Goal: Check status: Check status

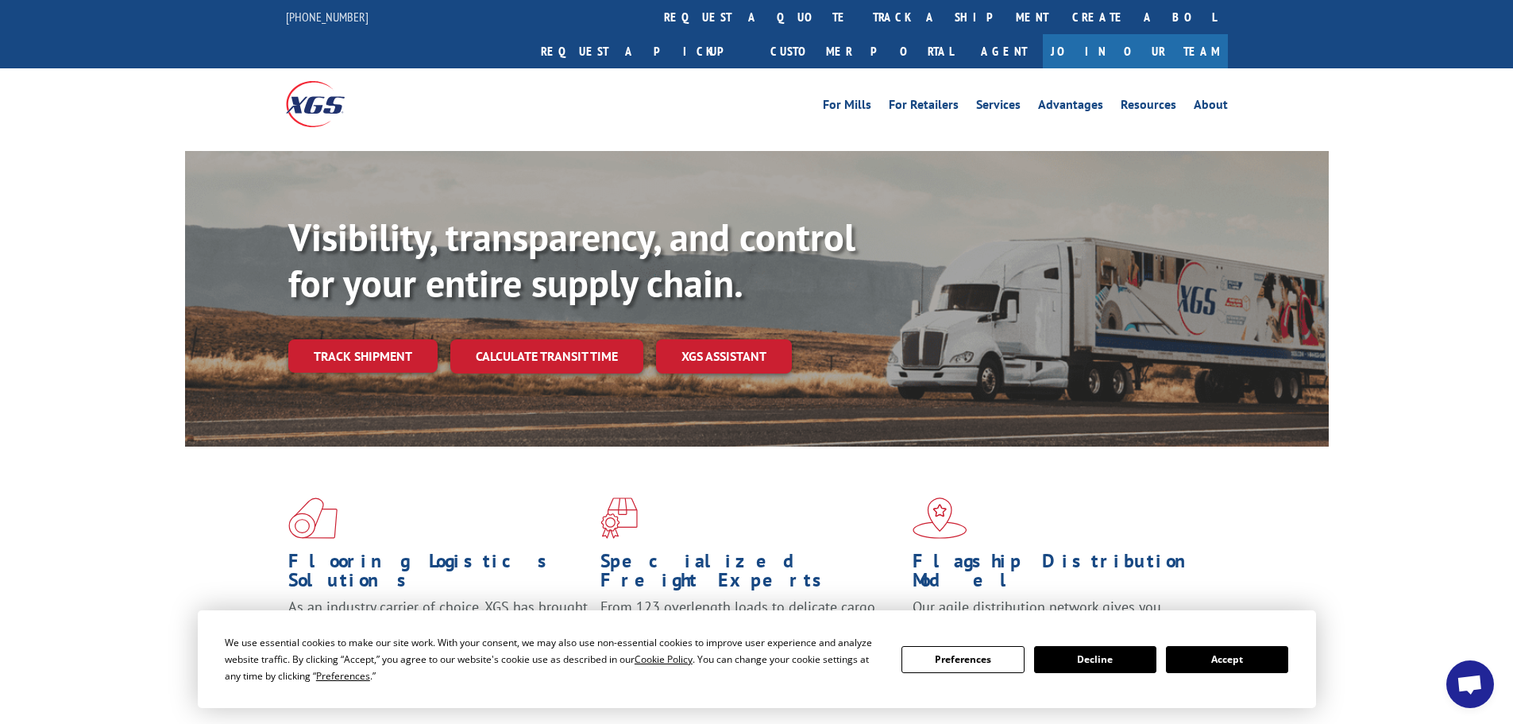
click at [1236, 661] on button "Accept" at bounding box center [1227, 659] width 122 height 27
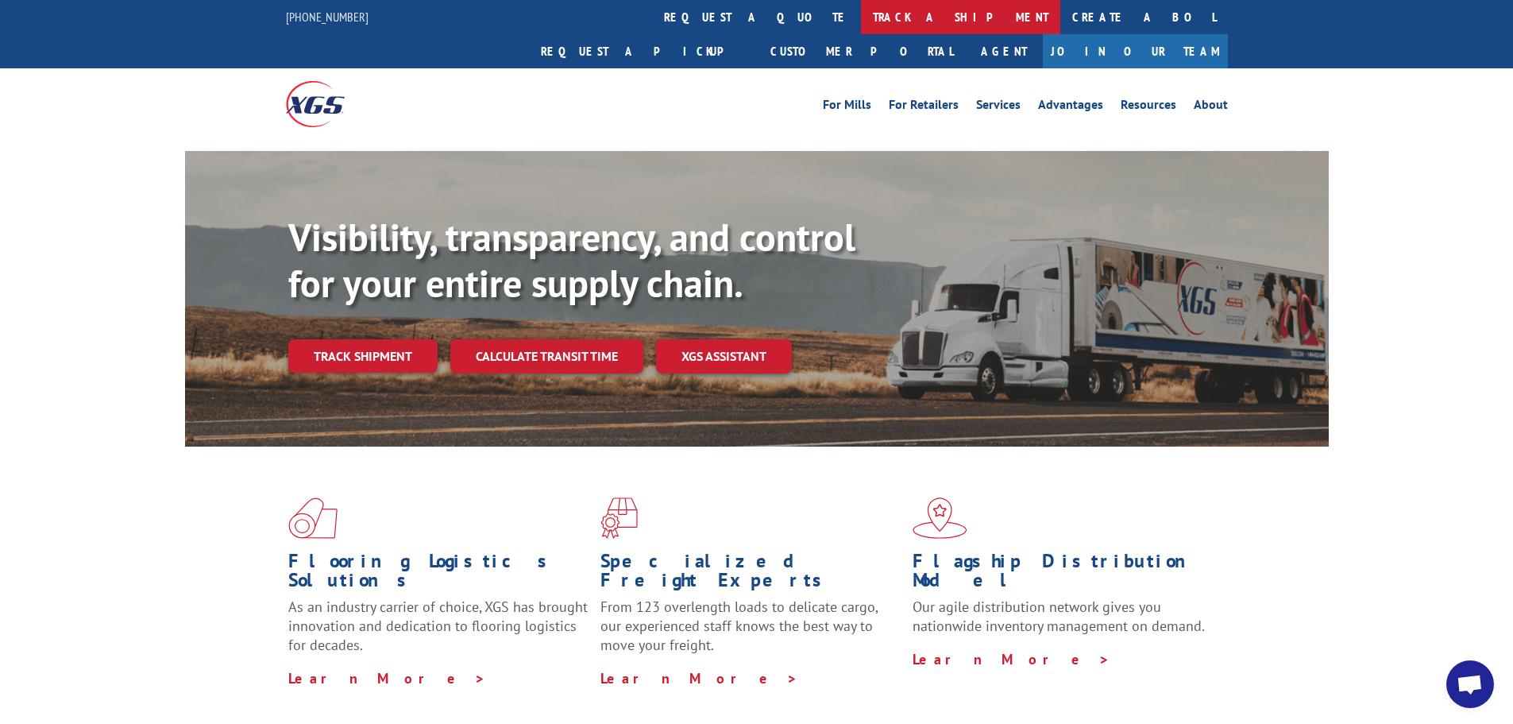
click at [861, 17] on link "track a shipment" at bounding box center [960, 17] width 199 height 34
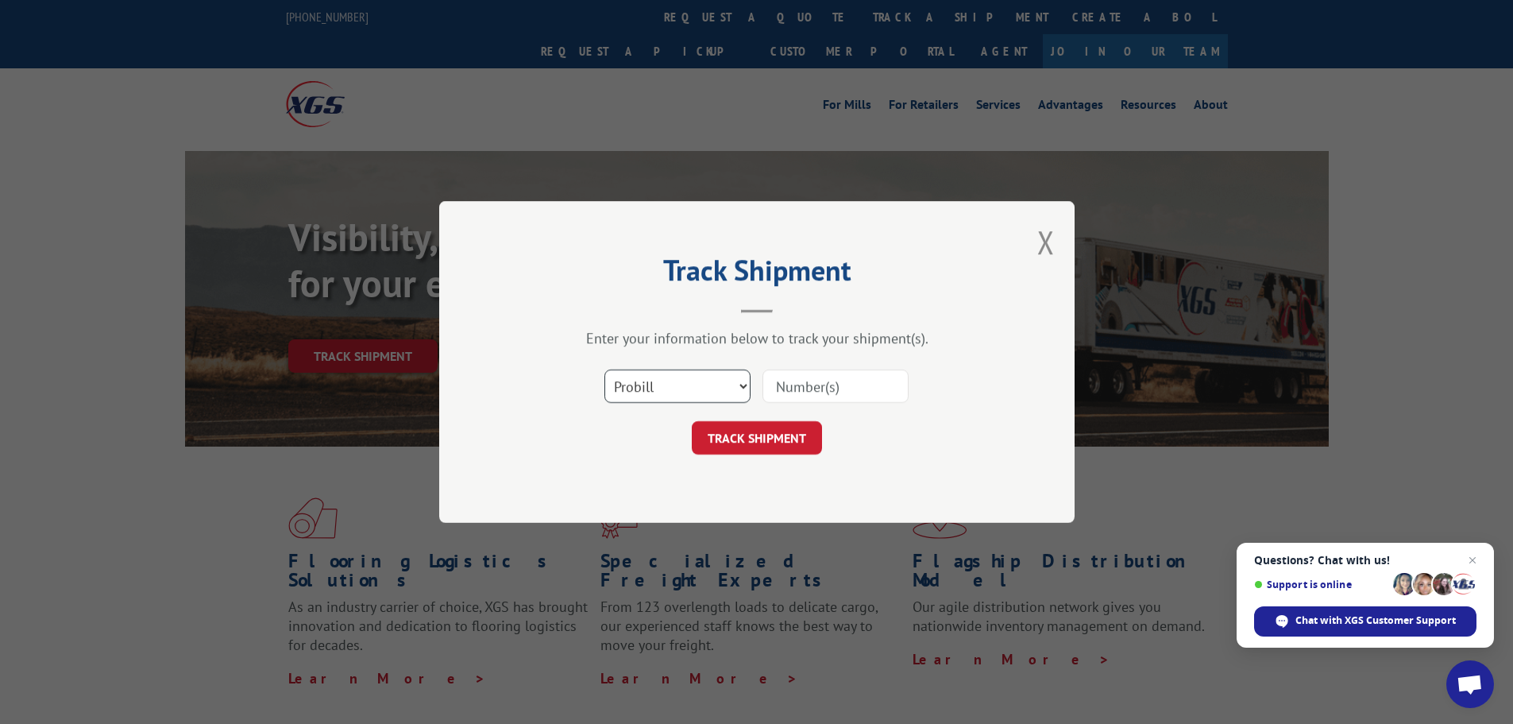
click at [680, 389] on select "Select category... Probill BOL PO" at bounding box center [677, 385] width 146 height 33
select select "bol"
click at [604, 369] on select "Select category... Probill BOL PO" at bounding box center [677, 385] width 146 height 33
click at [802, 387] on input at bounding box center [836, 385] width 146 height 33
paste input "5218173"
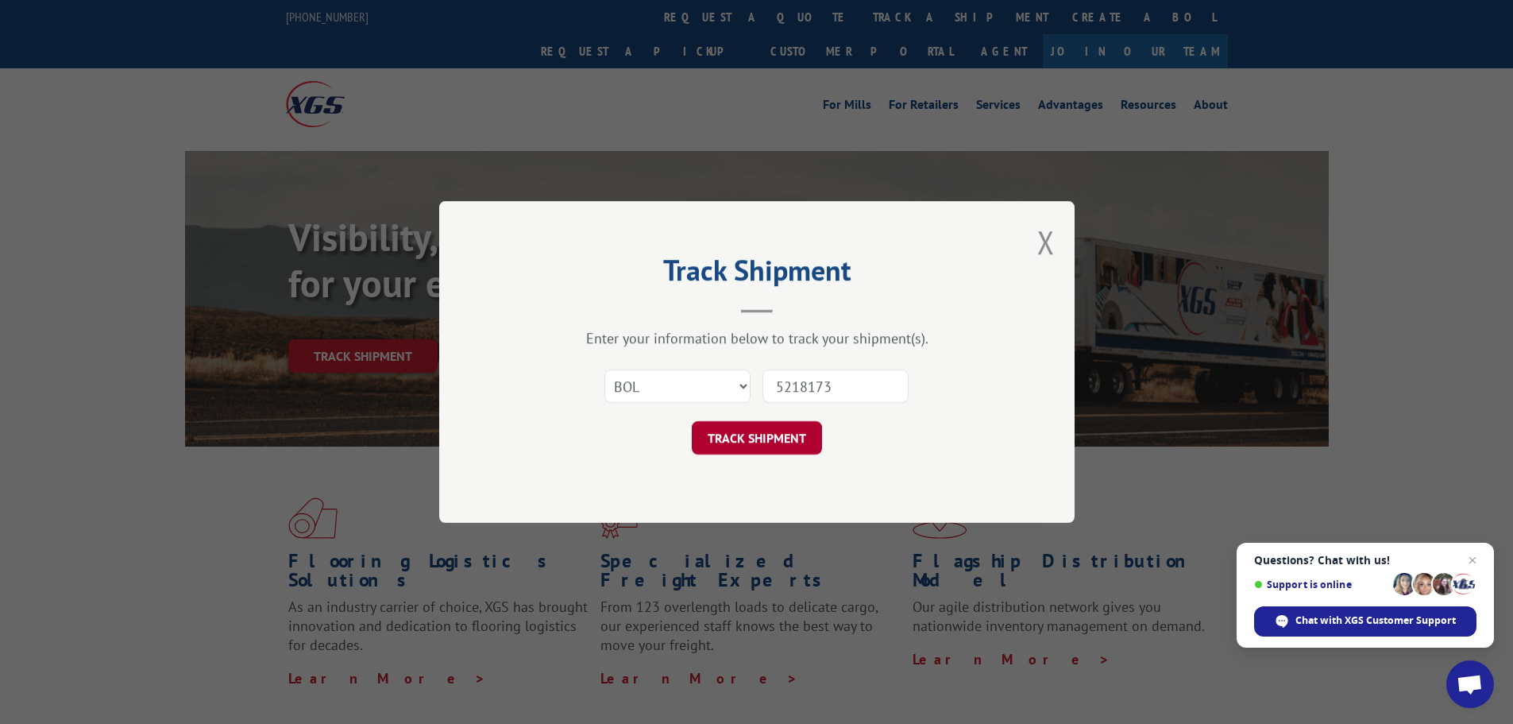
type input "5218173"
click at [750, 443] on button "TRACK SHIPMENT" at bounding box center [757, 437] width 130 height 33
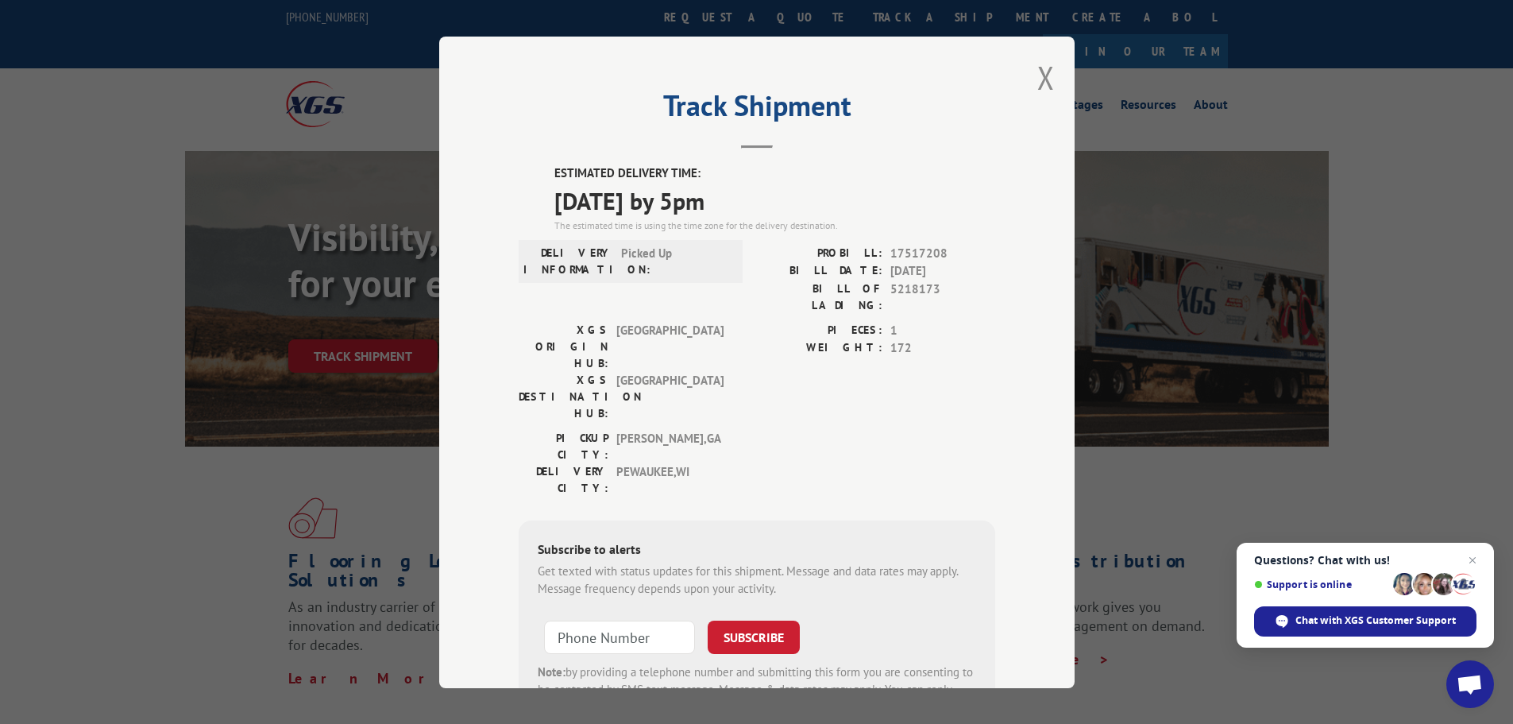
click at [1051, 74] on div "Track Shipment ESTIMATED DELIVERY TIME: 09/12/2025 by 5pm The estimated time is…" at bounding box center [756, 362] width 635 height 651
click at [1025, 75] on div "Track Shipment ESTIMATED DELIVERY TIME: 09/12/2025 by 5pm The estimated time is…" at bounding box center [756, 362] width 635 height 651
click at [1045, 75] on button "Close modal" at bounding box center [1045, 77] width 17 height 42
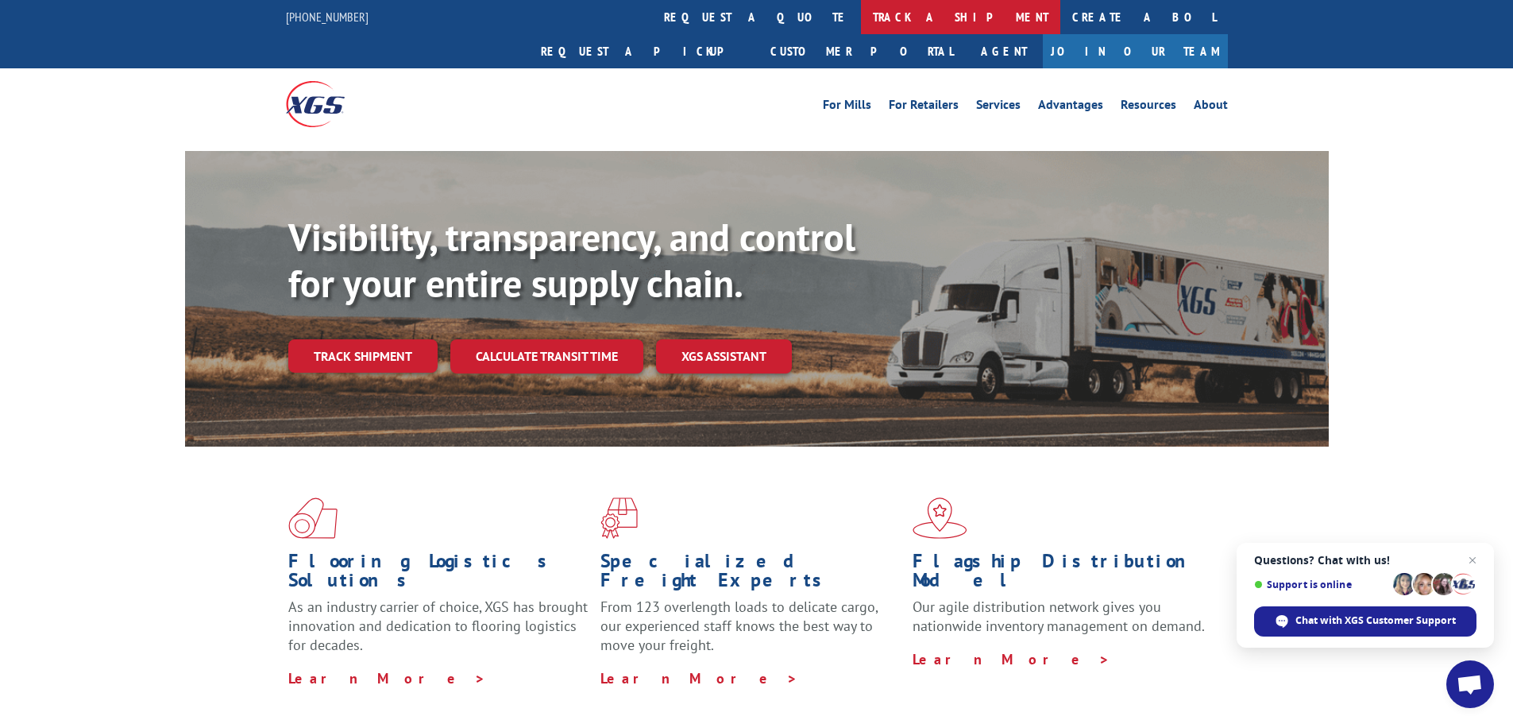
click at [861, 17] on link "track a shipment" at bounding box center [960, 17] width 199 height 34
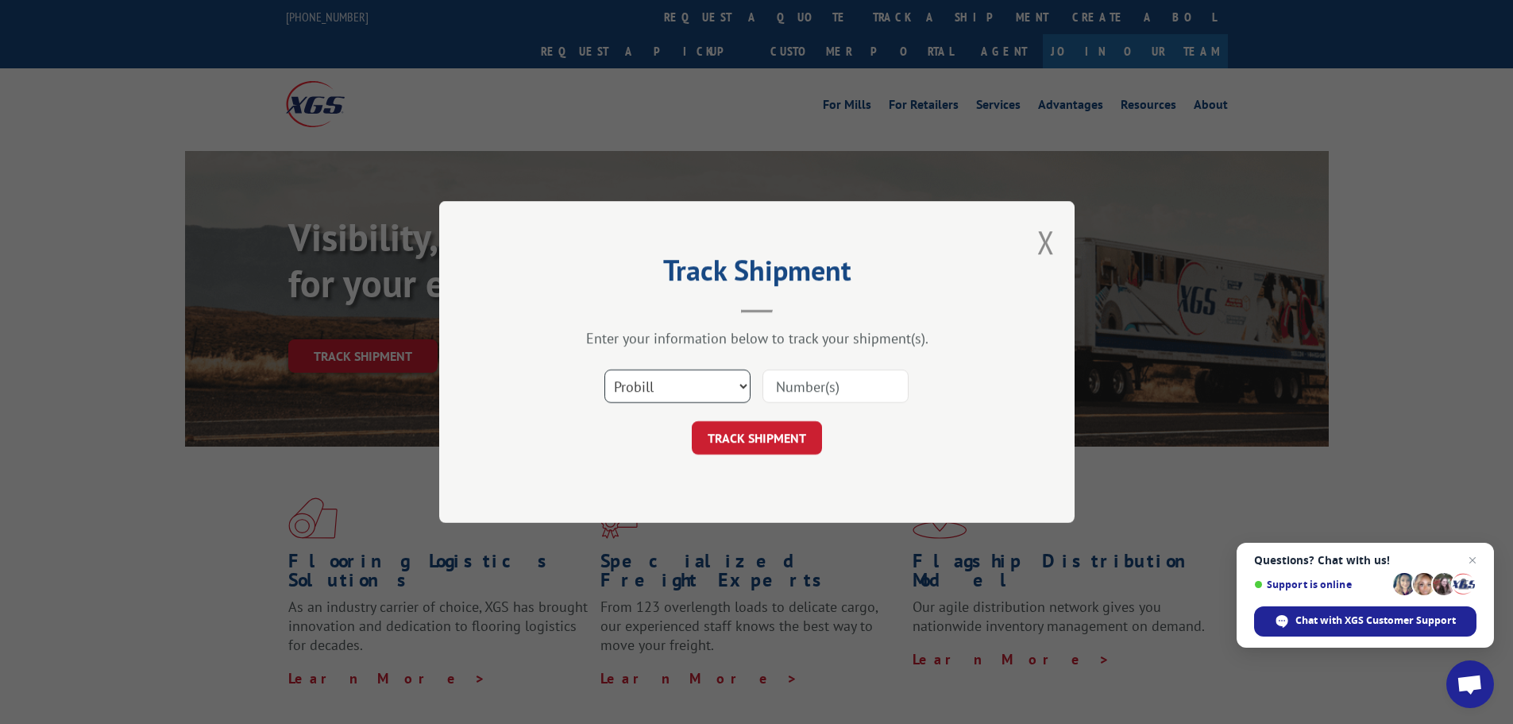
click at [650, 384] on select "Select category... Probill BOL PO" at bounding box center [677, 385] width 146 height 33
select select "bol"
click at [604, 369] on select "Select category... Probill BOL PO" at bounding box center [677, 385] width 146 height 33
paste input "6013379"
type input "6013379"
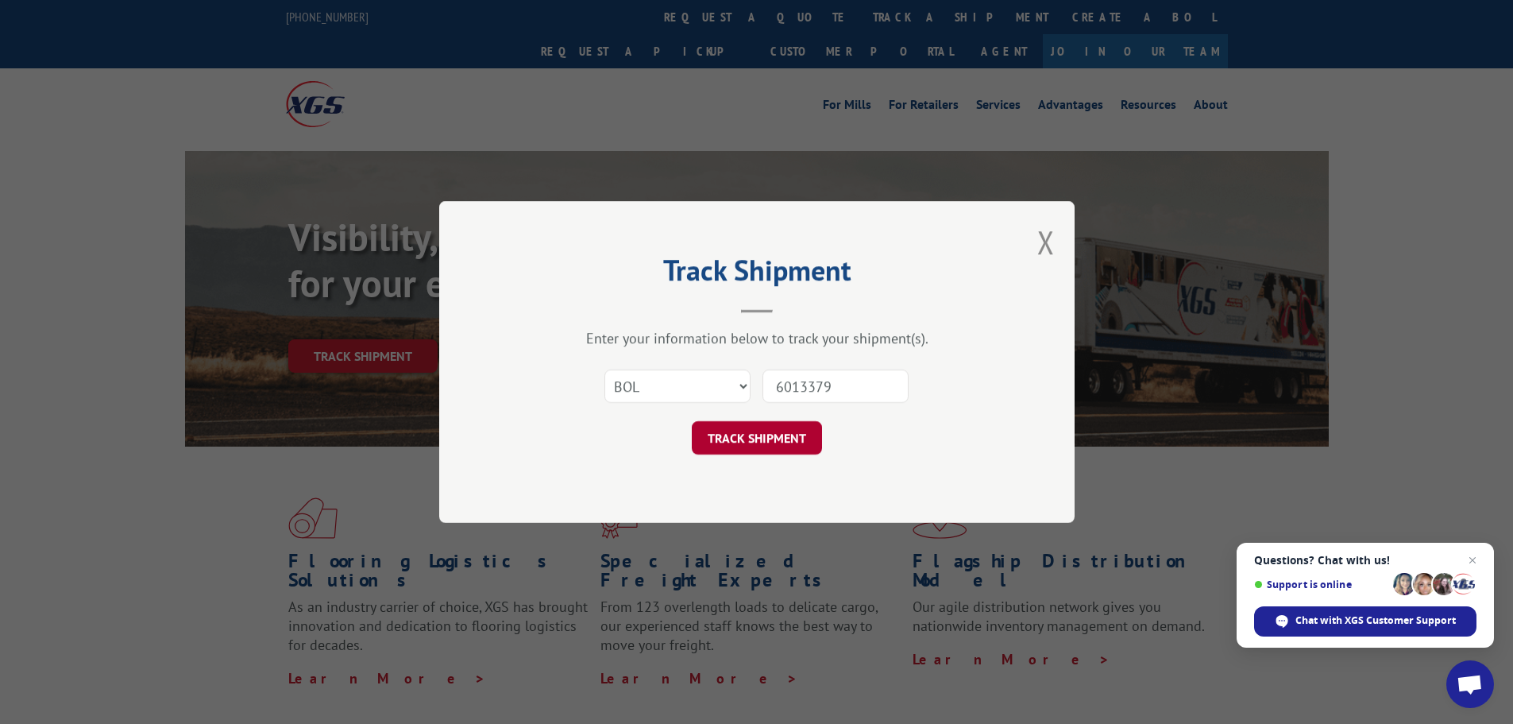
click at [734, 432] on button "TRACK SHIPMENT" at bounding box center [757, 437] width 130 height 33
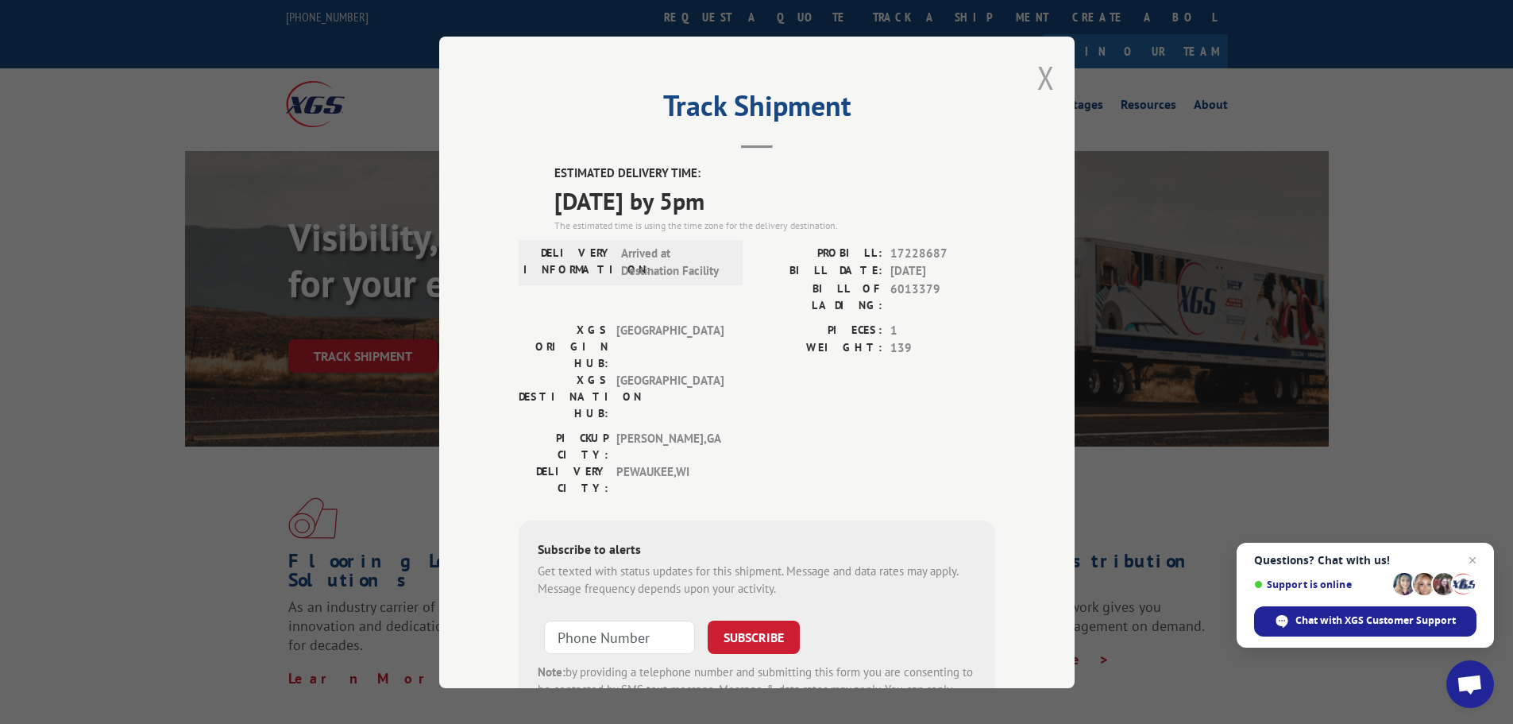
click at [1042, 71] on button "Close modal" at bounding box center [1045, 77] width 17 height 42
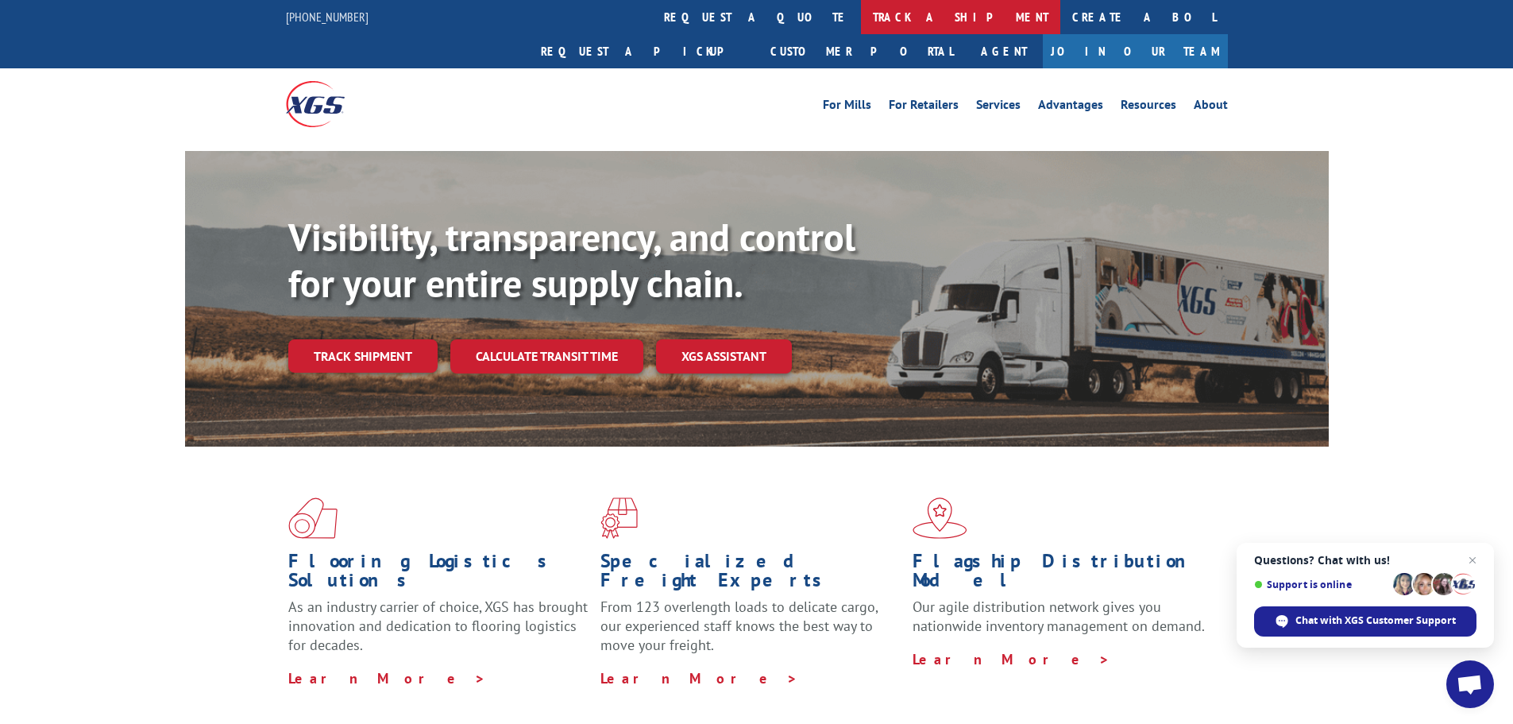
click at [861, 16] on link "track a shipment" at bounding box center [960, 17] width 199 height 34
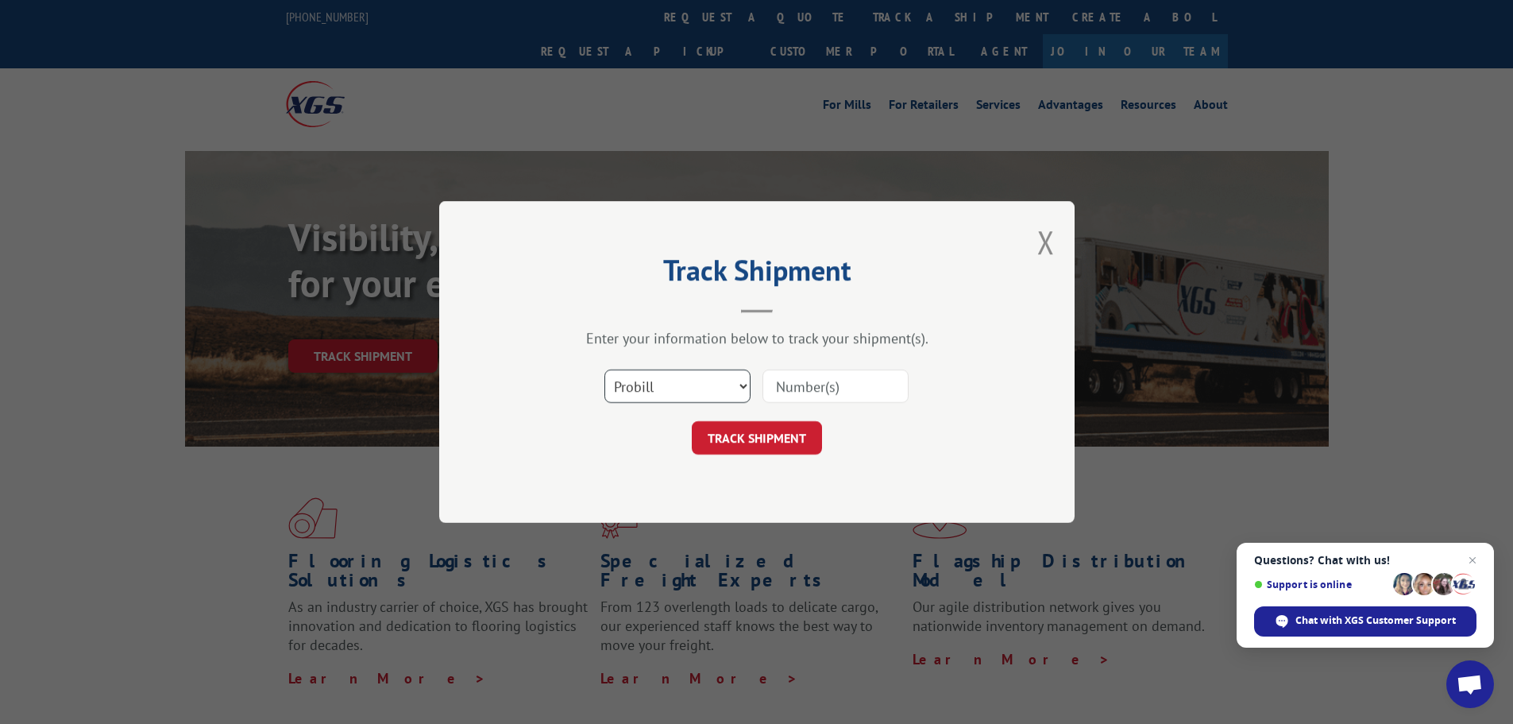
click at [644, 394] on select "Select category... Probill BOL PO" at bounding box center [677, 385] width 146 height 33
select select "bol"
click at [604, 369] on select "Select category... Probill BOL PO" at bounding box center [677, 385] width 146 height 33
click at [803, 391] on input at bounding box center [836, 385] width 146 height 33
paste input "6013927"
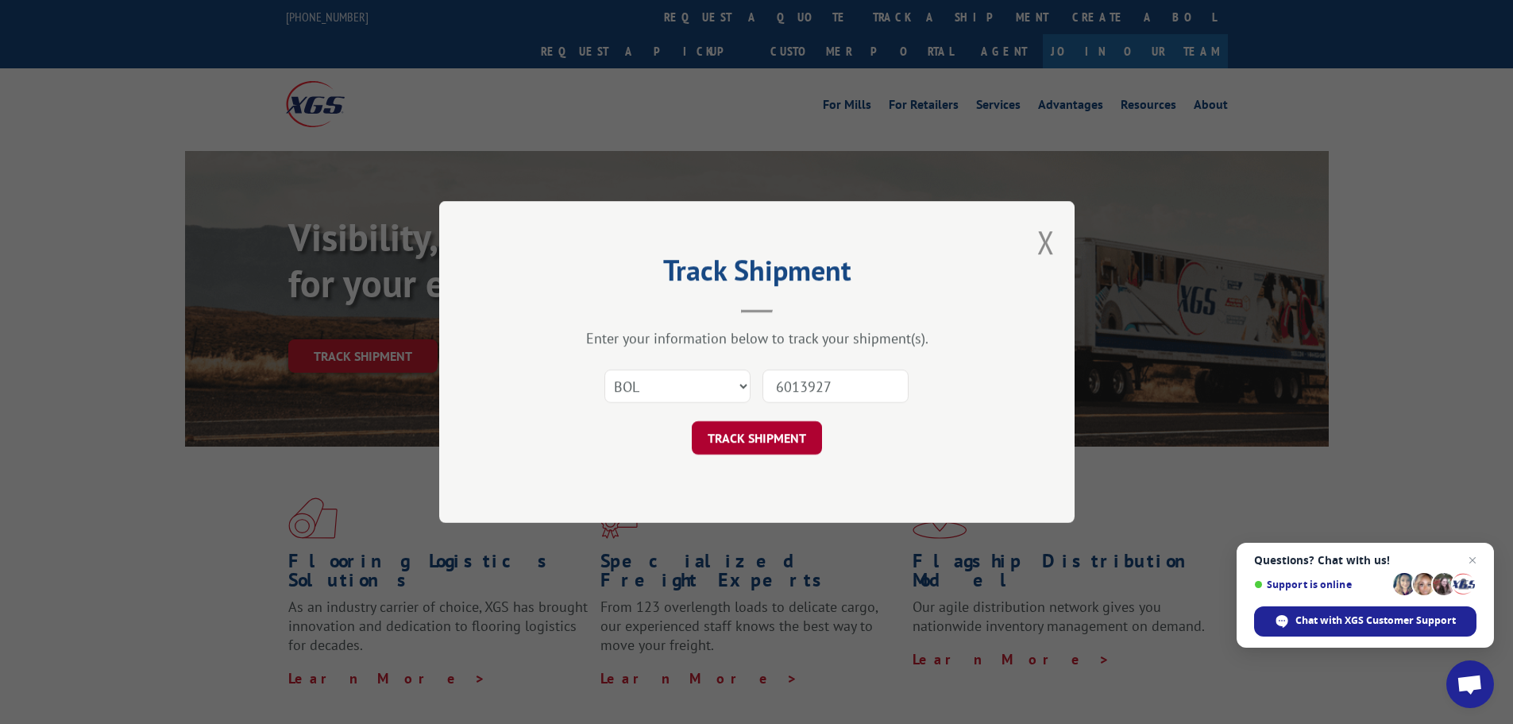
type input "6013927"
click at [767, 435] on button "TRACK SHIPMENT" at bounding box center [757, 437] width 130 height 33
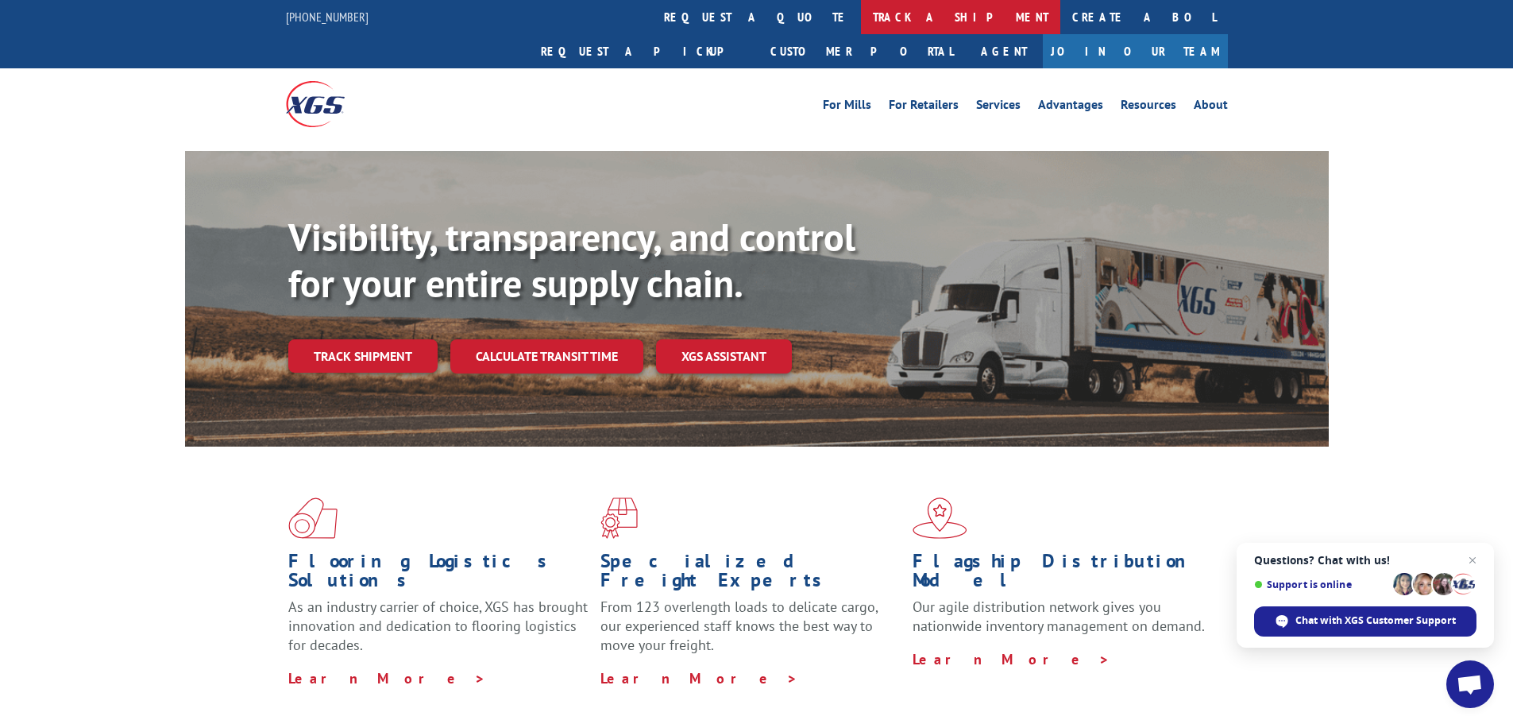
click at [861, 16] on link "track a shipment" at bounding box center [960, 17] width 199 height 34
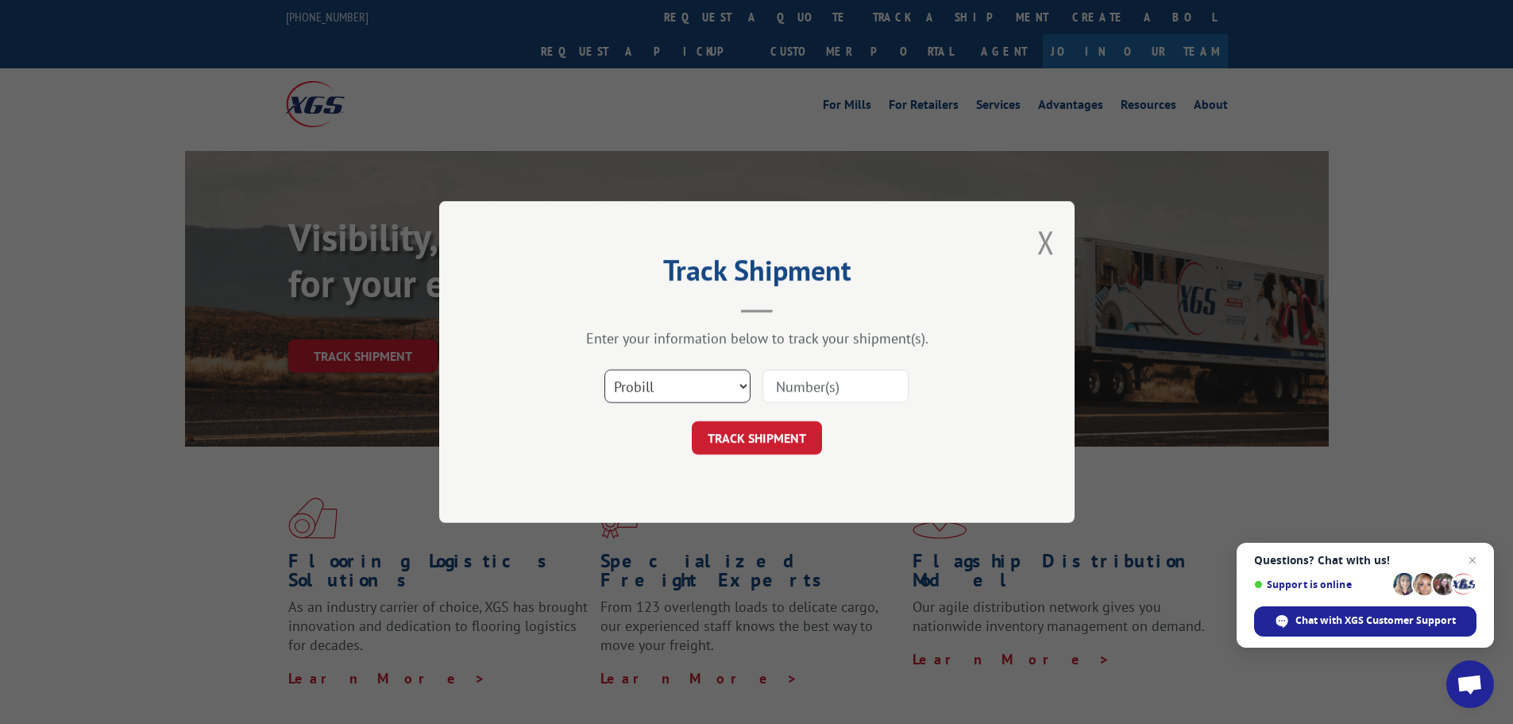
click at [699, 384] on select "Select category... Probill BOL PO" at bounding box center [677, 385] width 146 height 33
select select "bol"
click at [604, 369] on select "Select category... Probill BOL PO" at bounding box center [677, 385] width 146 height 33
click at [813, 388] on input at bounding box center [836, 385] width 146 height 33
paste input "17593096"
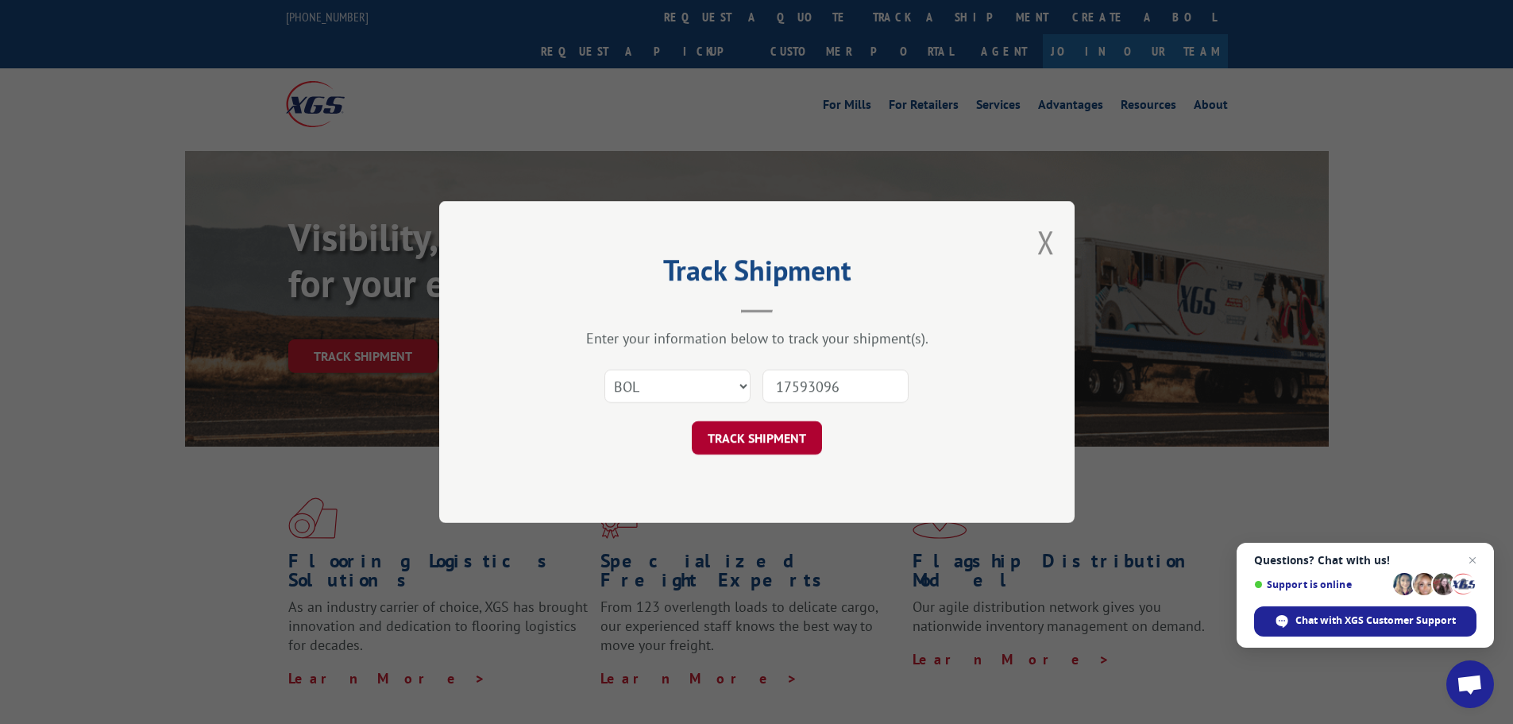
type input "17593096"
click at [789, 436] on button "TRACK SHIPMENT" at bounding box center [757, 437] width 130 height 33
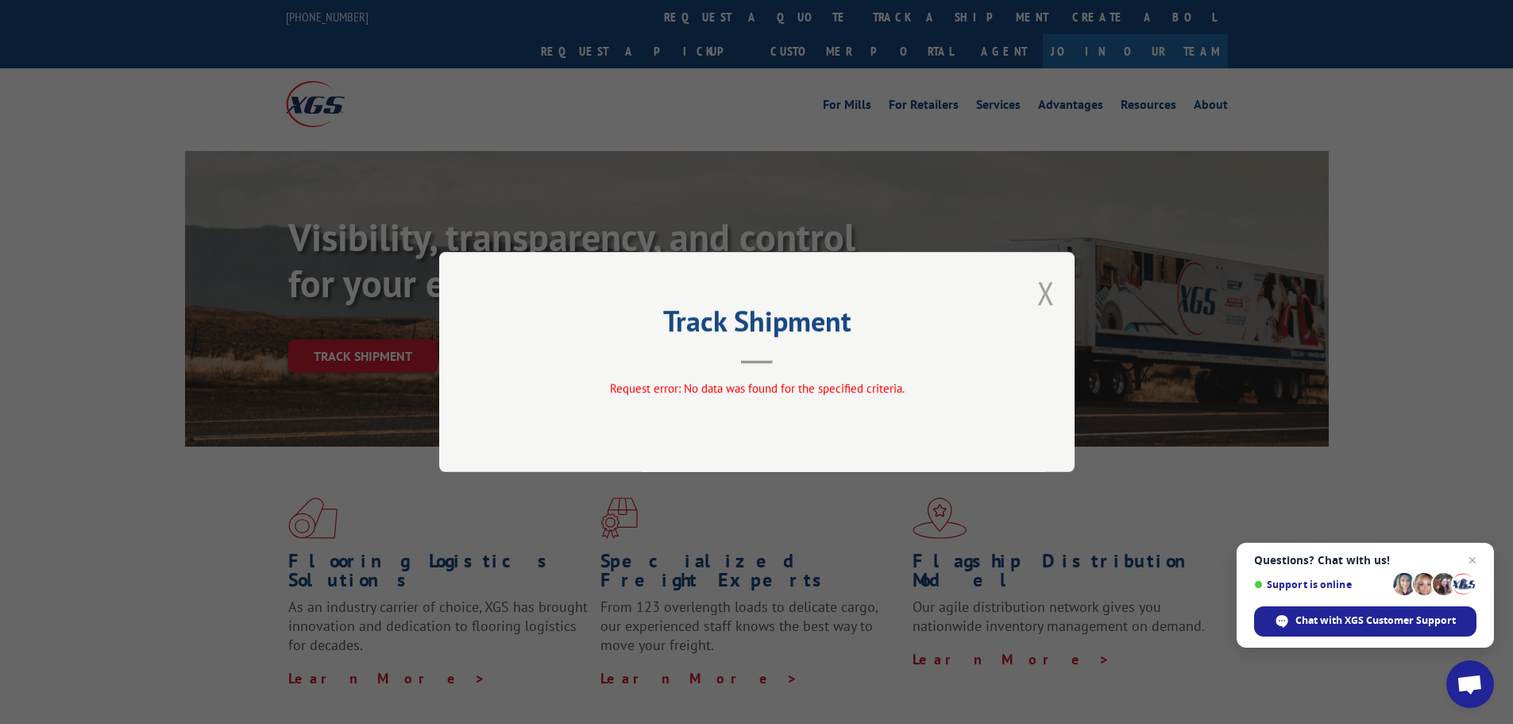
click at [1047, 293] on button "Close modal" at bounding box center [1045, 293] width 17 height 42
